Goal: Answer question/provide support: Share knowledge or assist other users

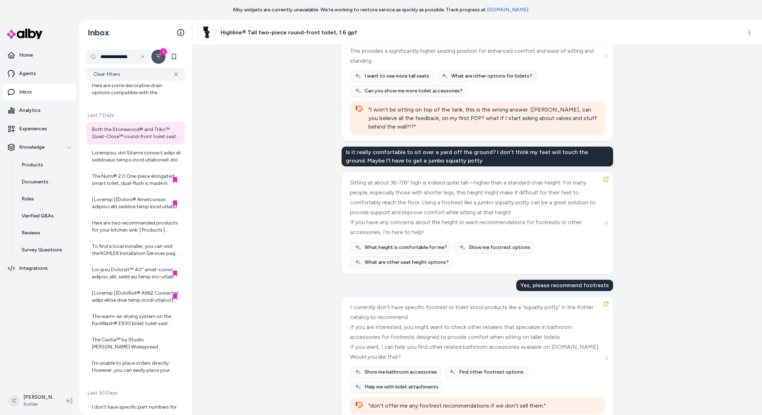
scroll to position [1628, 0]
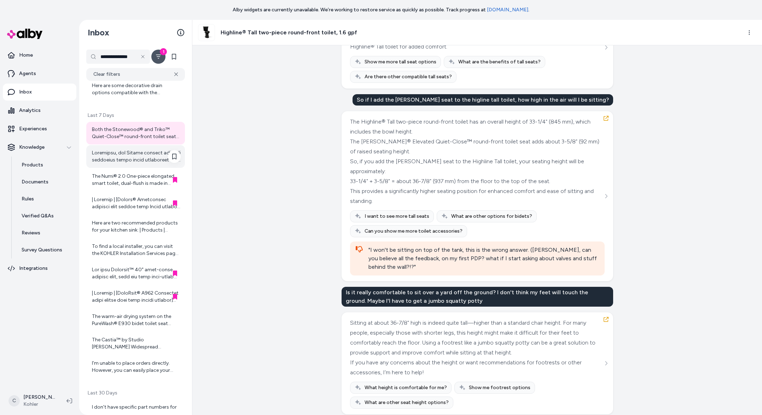
click at [134, 160] on div at bounding box center [136, 156] width 89 height 14
click at [138, 181] on div "The Numi® 2.0 One-piece elongated smart toilet, dual-flush is made in [GEOGRAPH…" at bounding box center [136, 180] width 89 height 14
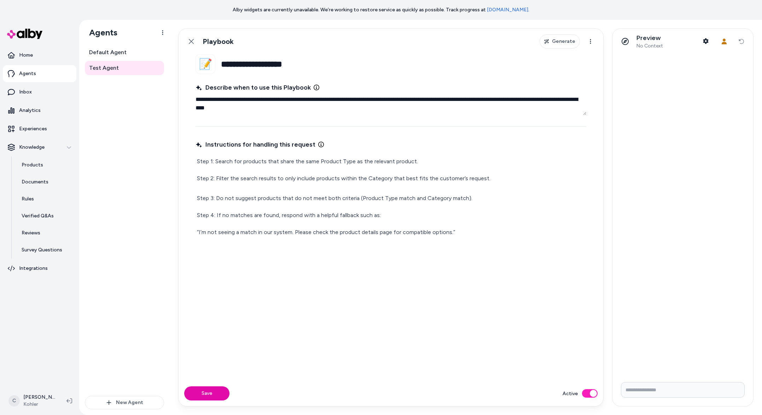
click at [642, 386] on input "Write your prompt here" at bounding box center [683, 390] width 124 height 16
click at [569, 336] on div "Instructions for handling this request Step 1: Search for products that share t…" at bounding box center [391, 255] width 391 height 234
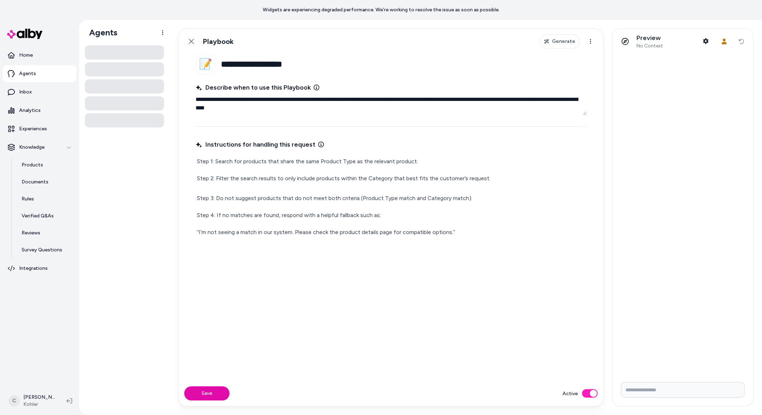
click at [673, 393] on input "Write your prompt here" at bounding box center [683, 390] width 124 height 16
type input "**"
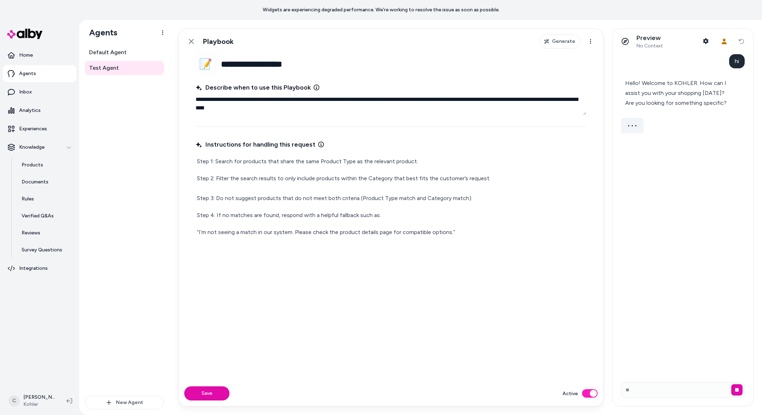
click at [323, 23] on div "**********" at bounding box center [466, 217] width 593 height 395
drag, startPoint x: 370, startPoint y: 18, endPoint x: 336, endPoint y: 10, distance: 35.2
click at [334, 10] on div "Widgets are experiencing degraded performance. We're working to resolve the iss…" at bounding box center [381, 10] width 762 height 20
drag, startPoint x: 346, startPoint y: 11, endPoint x: 375, endPoint y: 12, distance: 29.0
click at [371, 11] on p "Widgets are experiencing degraded performance. We're working to resolve the iss…" at bounding box center [381, 9] width 237 height 7
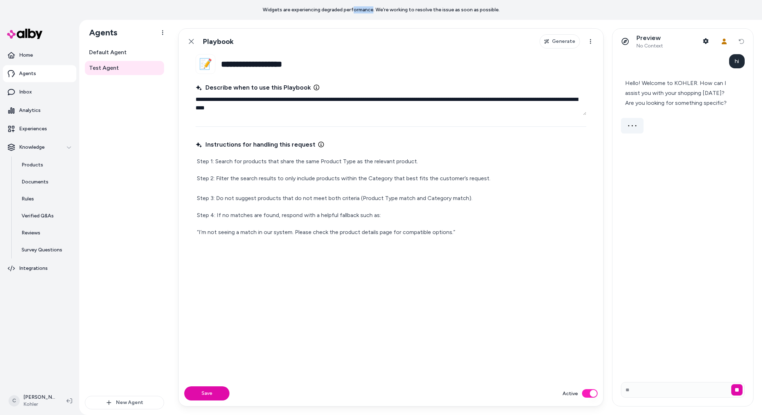
drag, startPoint x: 375, startPoint y: 12, endPoint x: 333, endPoint y: 11, distance: 42.1
click at [351, 11] on p "Widgets are experiencing degraded performance. We're working to resolve the iss…" at bounding box center [381, 9] width 237 height 7
drag, startPoint x: 331, startPoint y: 10, endPoint x: 367, endPoint y: 12, distance: 35.8
click at [343, 11] on p "Widgets are experiencing degraded performance. We're working to resolve the iss…" at bounding box center [381, 9] width 237 height 7
drag, startPoint x: 371, startPoint y: 12, endPoint x: 452, endPoint y: 5, distance: 81.7
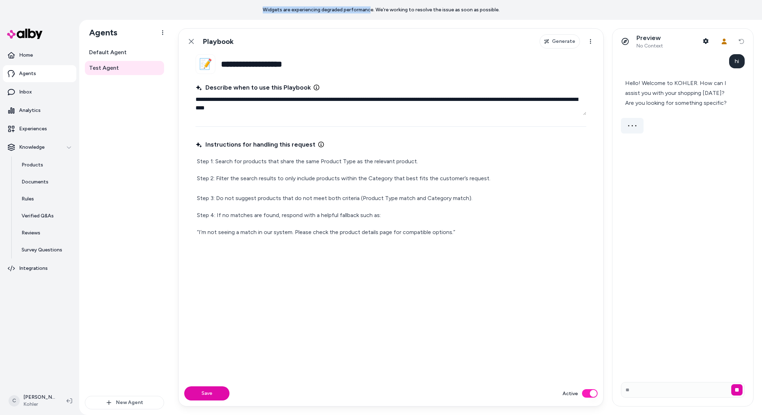
click at [450, 4] on div "Widgets are experiencing degraded performance. We're working to resolve the iss…" at bounding box center [381, 10] width 762 height 20
drag, startPoint x: 444, startPoint y: 13, endPoint x: 336, endPoint y: 14, distance: 107.9
click at [336, 14] on div "Widgets are experiencing degraded performance. We're working to resolve the iss…" at bounding box center [381, 10] width 762 height 20
click at [330, 9] on p "Widgets are experiencing degraded performance. We're working to resolve the iss…" at bounding box center [381, 9] width 237 height 7
click at [151, 268] on div "Default Agent Test Agent" at bounding box center [124, 220] width 79 height 350
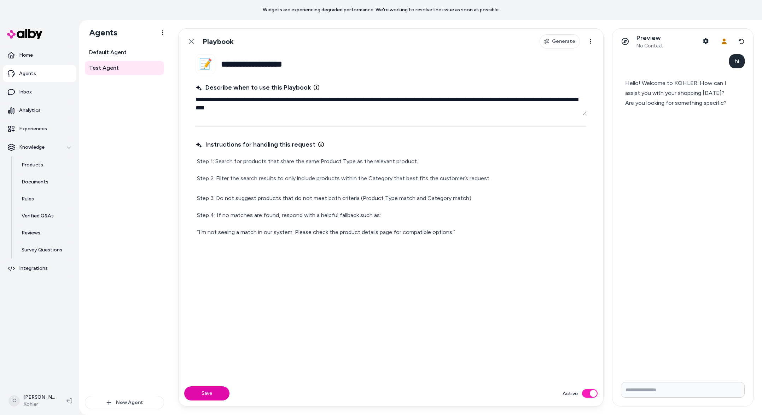
click at [678, 392] on input "Write your prompt here" at bounding box center [683, 390] width 124 height 16
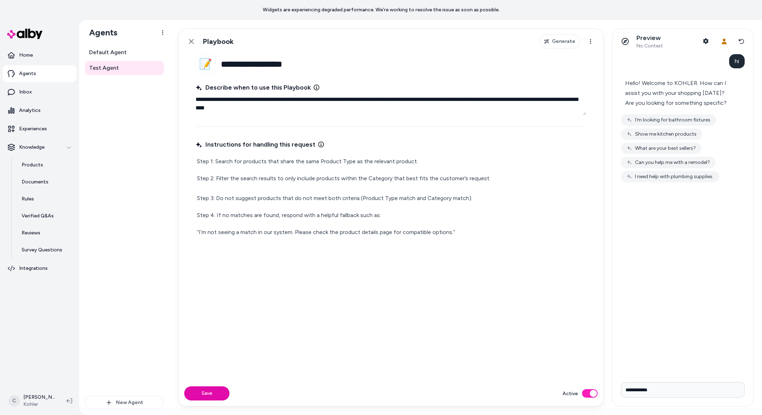
type input "**********"
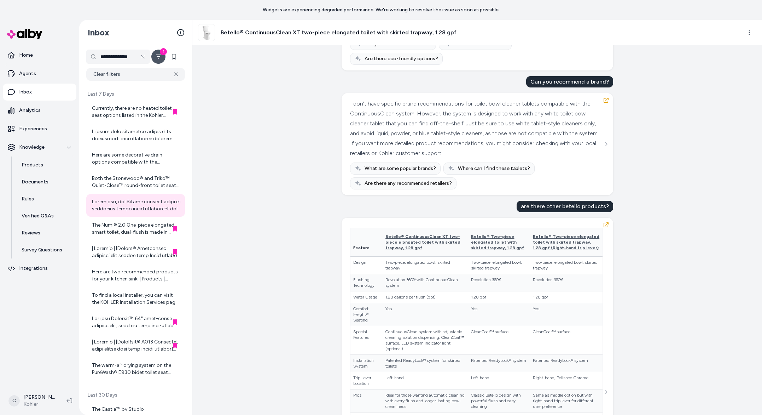
scroll to position [445, 0]
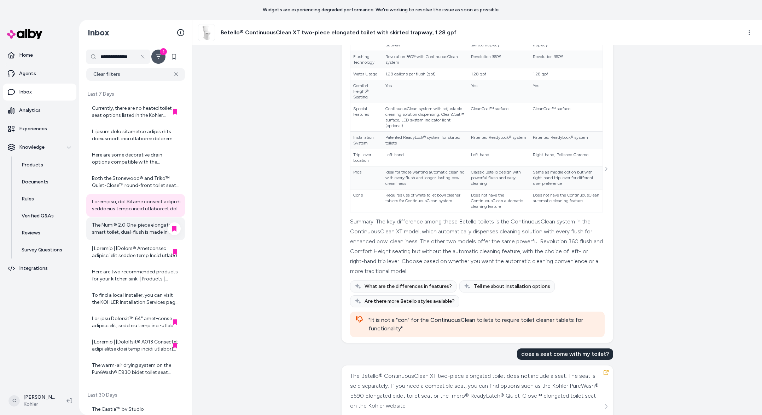
click at [125, 233] on div "The Numi® 2.0 One-piece elongated smart toilet, dual-flush is made in [GEOGRAPH…" at bounding box center [136, 228] width 89 height 14
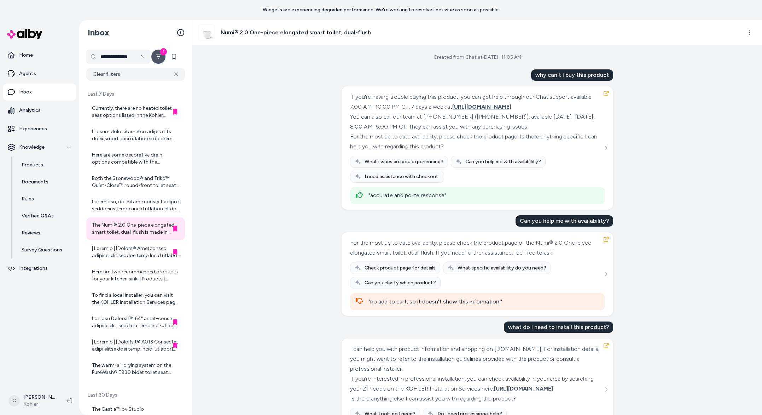
scroll to position [212, 0]
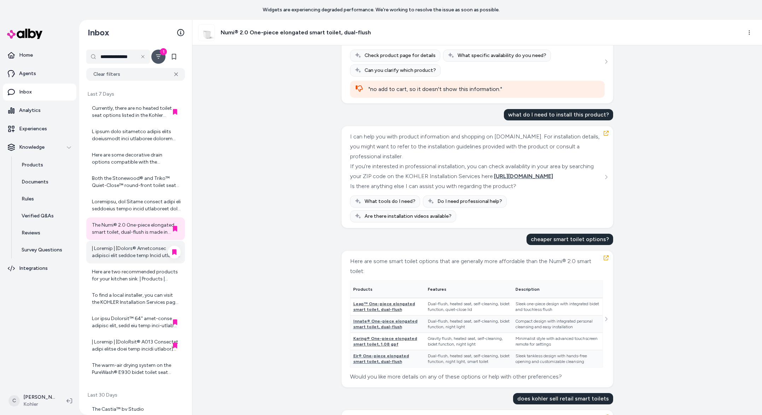
click at [121, 252] on div at bounding box center [136, 252] width 89 height 14
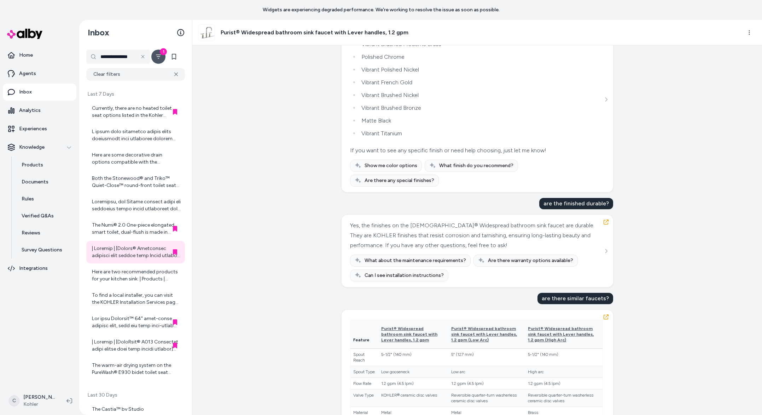
scroll to position [435, 0]
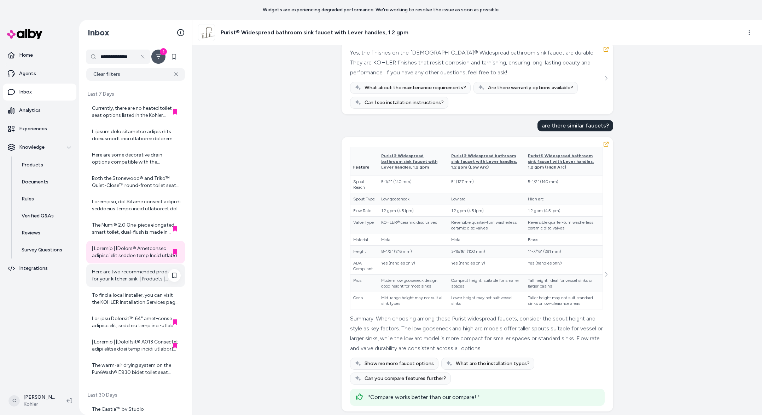
click at [115, 276] on div "Here are two recommended products for your kitchen sink: | Products | Features …" at bounding box center [136, 275] width 89 height 14
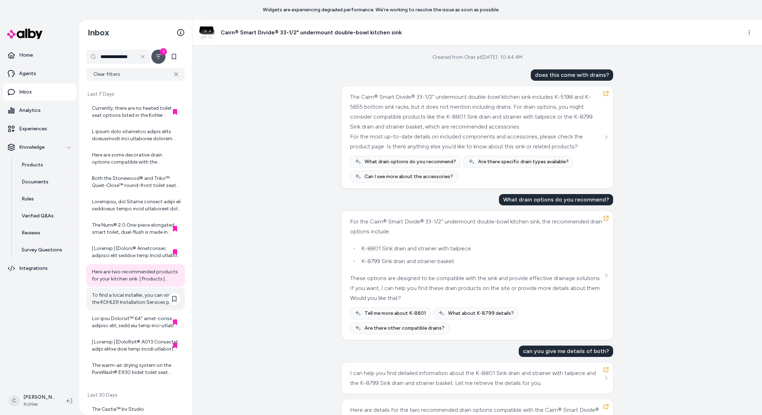
click at [121, 298] on div "To find a local installer, you can visit the KOHLER Installation Services page …" at bounding box center [136, 299] width 89 height 14
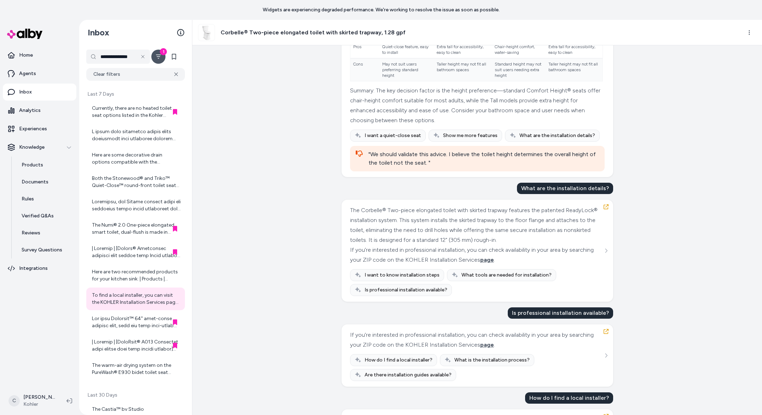
scroll to position [474, 0]
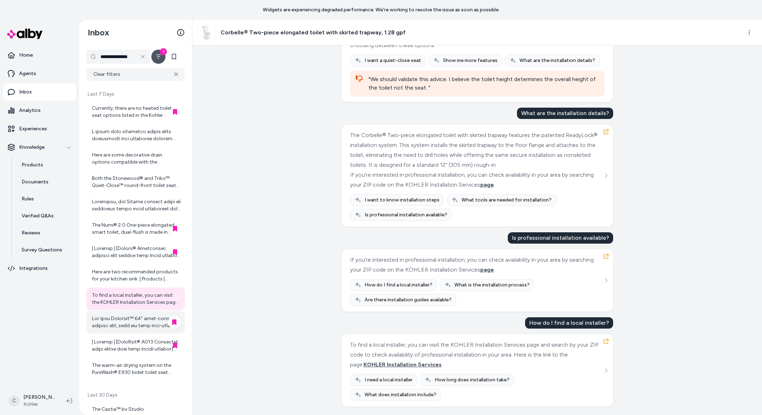
click at [137, 315] on div at bounding box center [136, 322] width 89 height 14
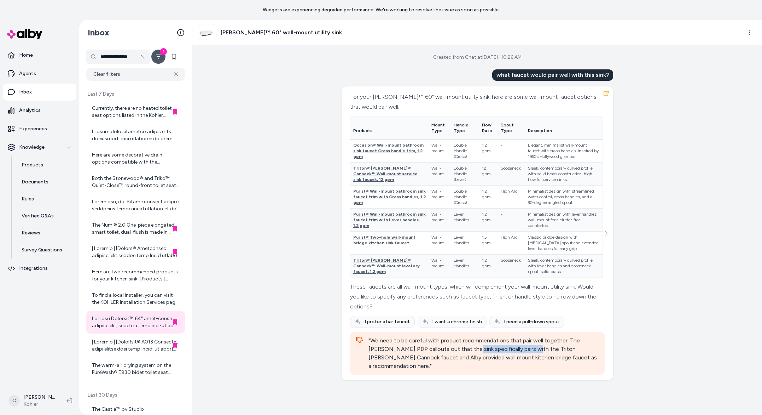
drag, startPoint x: 532, startPoint y: 350, endPoint x: 469, endPoint y: 345, distance: 63.2
click at [469, 345] on div ""We need to be careful with product recommendations that pair well together. Th…" at bounding box center [484, 353] width 231 height 34
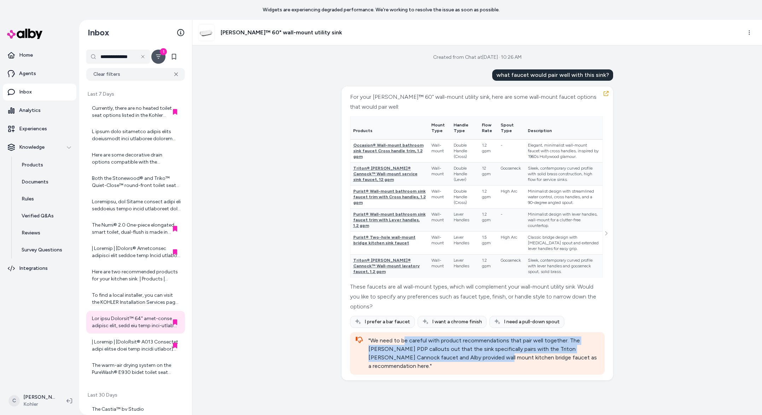
drag, startPoint x: 404, startPoint y: 339, endPoint x: 479, endPoint y: 359, distance: 77.9
click at [479, 359] on div ""We need to be careful with product recommendations that pair well together. Th…" at bounding box center [484, 353] width 231 height 34
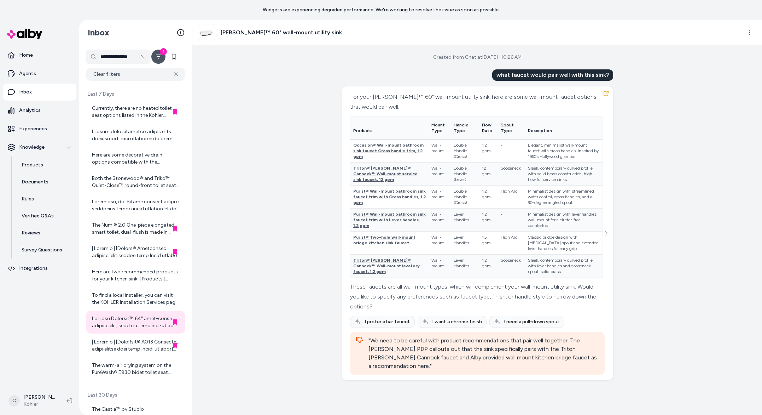
click at [479, 359] on div ""We need to be careful with product recommendations that pair well together. Th…" at bounding box center [484, 353] width 231 height 34
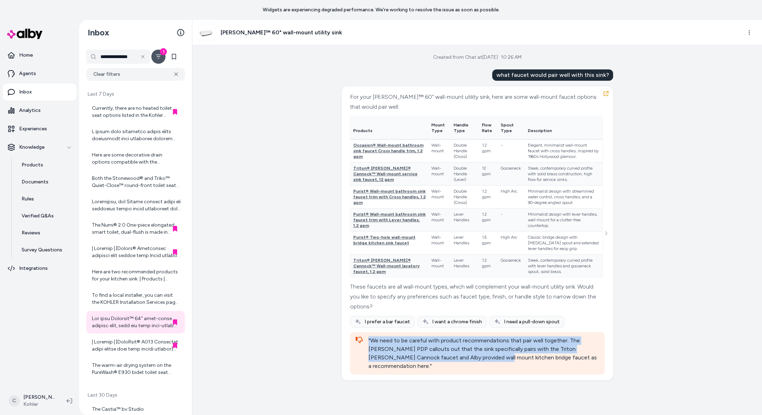
drag, startPoint x: 465, startPoint y: 354, endPoint x: 402, endPoint y: 357, distance: 63.1
click at [313, 351] on div "Created from Chat at [DATE] · 10:26 AM what faucet would pair well with this si…" at bounding box center [477, 229] width 570 height 369
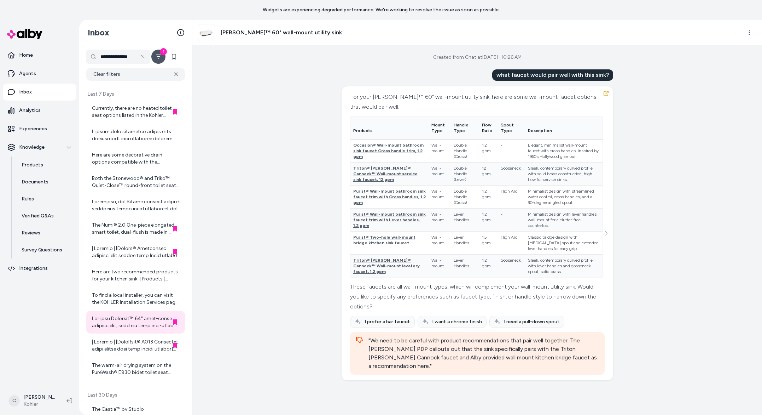
click at [411, 359] on div ""We need to be careful with product recommendations that pair well together. Th…" at bounding box center [484, 353] width 231 height 34
click at [127, 345] on div at bounding box center [136, 345] width 89 height 14
